Goal: Task Accomplishment & Management: Complete application form

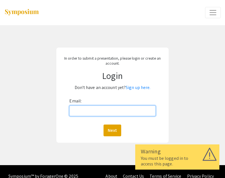
click at [102, 109] on input "Email:" at bounding box center [112, 111] width 86 height 11
type input "mjk0044@mix.wvu.edu"
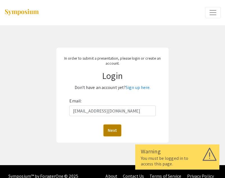
click at [114, 131] on button "Next" at bounding box center [112, 131] width 18 height 12
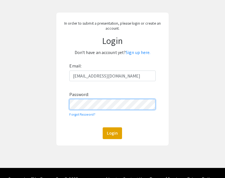
scroll to position [47, 0]
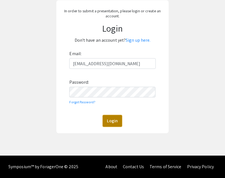
click at [114, 124] on button "Login" at bounding box center [112, 121] width 19 height 12
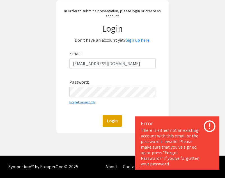
click at [77, 102] on link "Forgot Password?" at bounding box center [82, 102] width 26 height 4
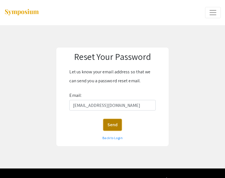
click at [112, 126] on button "Send" at bounding box center [112, 125] width 19 height 12
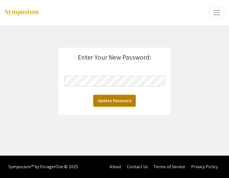
click at [127, 101] on button "Update Password" at bounding box center [114, 101] width 42 height 12
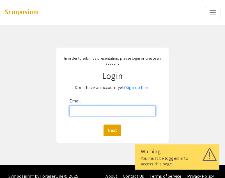
click at [113, 107] on input "Email:" at bounding box center [112, 111] width 86 height 11
type input "[EMAIL_ADDRESS][DOMAIN_NAME]"
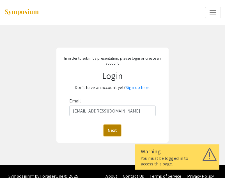
click at [113, 129] on button "Next" at bounding box center [112, 131] width 18 height 12
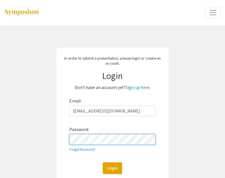
click at [103, 163] on button "Login" at bounding box center [112, 169] width 19 height 12
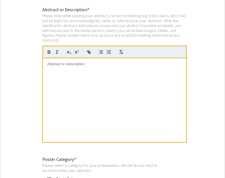
scroll to position [1138, 0]
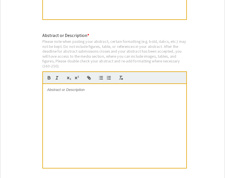
click at [182, 54] on div "Please note when pasting your abstract, certain formatting (e.g. bold, italics,…" at bounding box center [114, 54] width 144 height 30
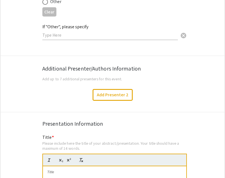
scroll to position [945, 0]
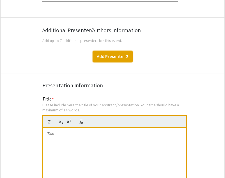
click at [118, 51] on button "Add Presenter 2" at bounding box center [113, 57] width 40 height 12
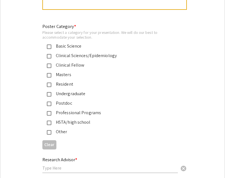
scroll to position [2037, 0]
